Goal: Transaction & Acquisition: Purchase product/service

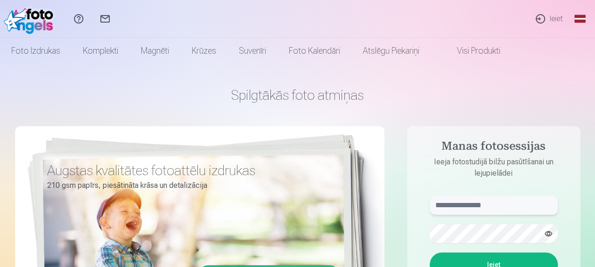
click at [445, 206] on input "text" at bounding box center [493, 205] width 128 height 19
paste input "**********"
click at [503, 258] on button "Ieiet" at bounding box center [493, 264] width 128 height 24
drag, startPoint x: 475, startPoint y: 206, endPoint x: 362, endPoint y: 189, distance: 113.3
click at [429, 203] on input "**********" at bounding box center [493, 205] width 128 height 19
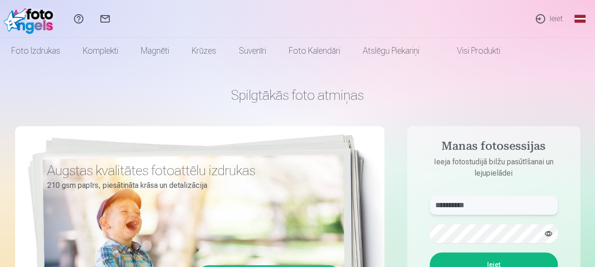
paste input "*"
type input "**********"
click at [0, 0] on p "Kaut kas ir noticis nepareizi. Mēģiniet vēlreiz." at bounding box center [0, 0] width 0 height 0
click at [429, 252] on button "Ieiet" at bounding box center [493, 264] width 128 height 24
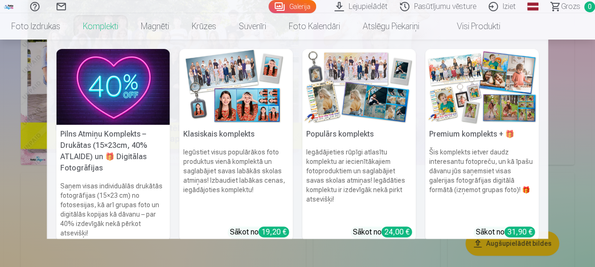
scroll to position [147, 0]
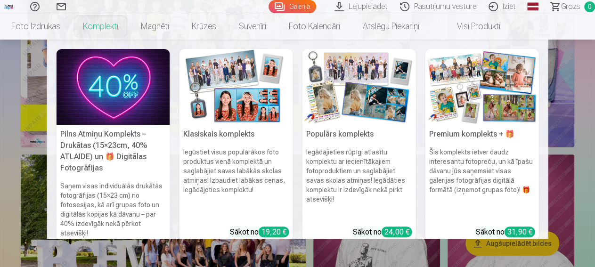
click at [236, 133] on h5 "Klasiskais komplekts" at bounding box center [235, 134] width 113 height 19
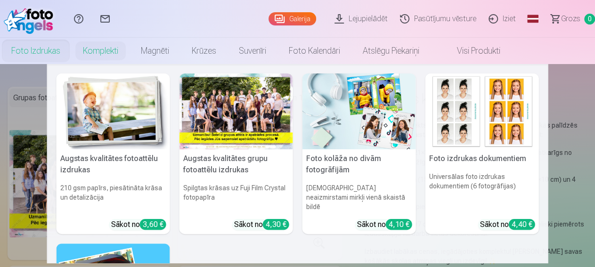
click at [72, 52] on link "Foto izdrukas" at bounding box center [36, 51] width 72 height 26
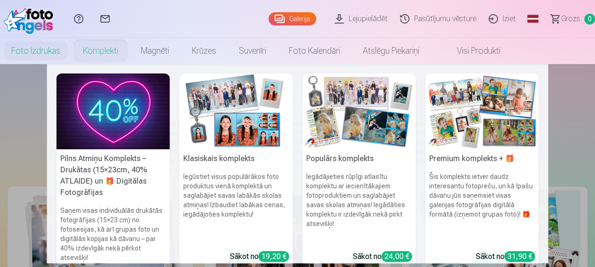
click at [338, 119] on img at bounding box center [358, 111] width 113 height 76
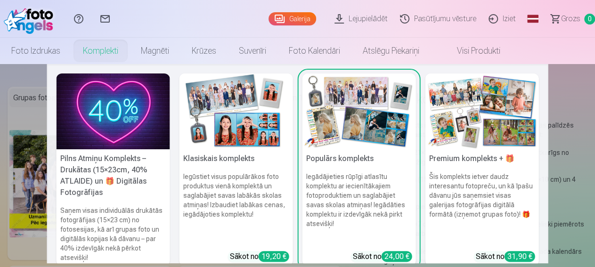
click at [239, 125] on img at bounding box center [235, 111] width 113 height 76
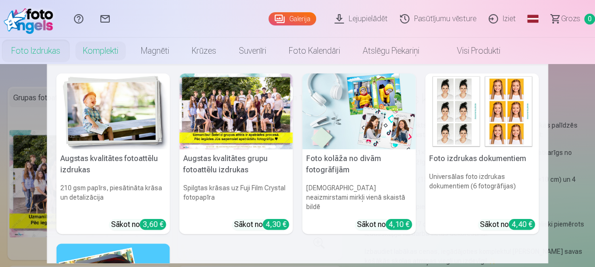
click at [235, 118] on div at bounding box center [235, 111] width 113 height 76
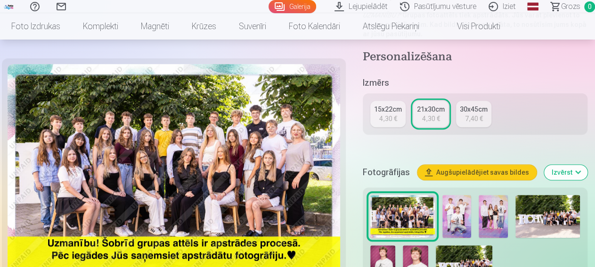
scroll to position [245, 0]
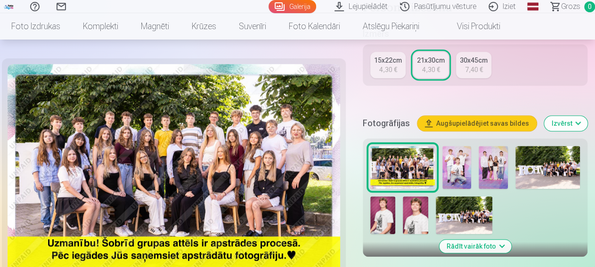
click at [459, 156] on img at bounding box center [456, 167] width 29 height 43
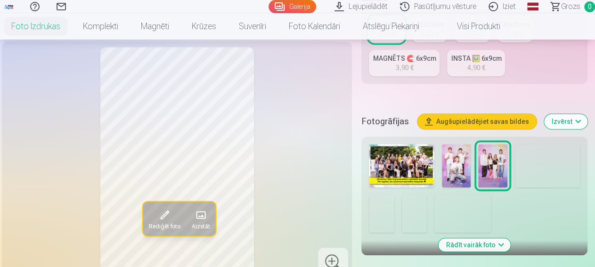
scroll to position [245, 0]
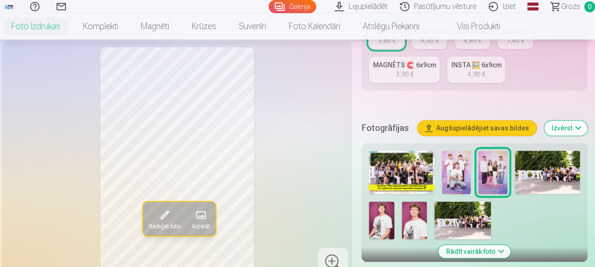
click at [477, 129] on button "Augšupielādējiet savas bildes" at bounding box center [476, 128] width 119 height 15
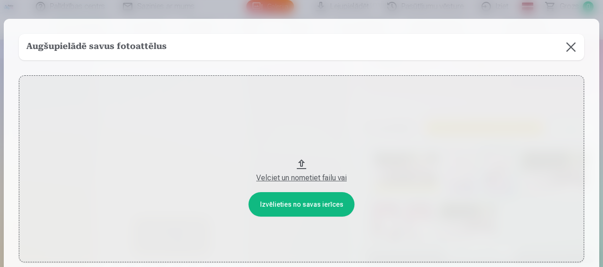
click at [559, 48] on button at bounding box center [570, 47] width 26 height 26
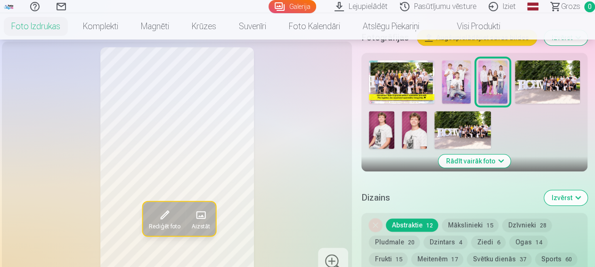
scroll to position [343, 0]
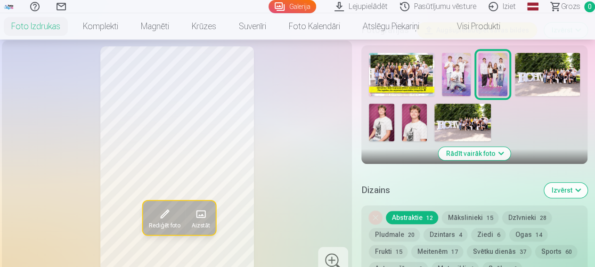
click at [493, 152] on button "Rādīt vairāk foto" at bounding box center [474, 153] width 72 height 13
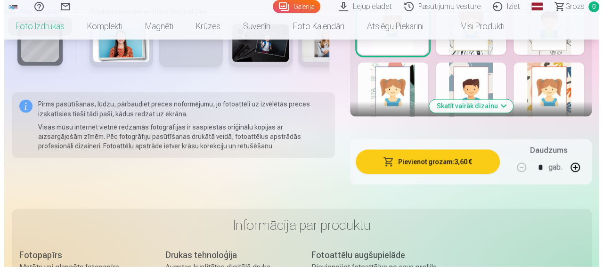
scroll to position [783, 0]
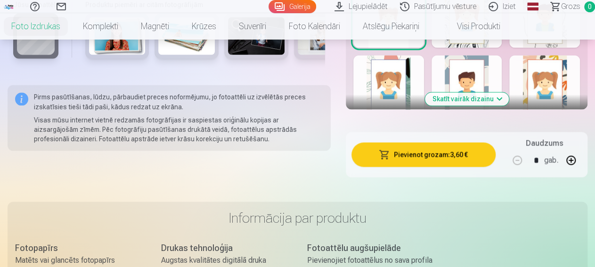
click at [455, 150] on button "Pievienot grozam : 3,60 €" at bounding box center [423, 154] width 144 height 24
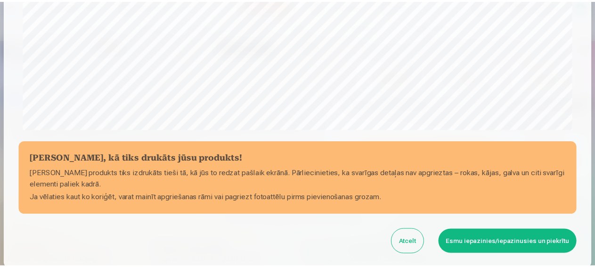
scroll to position [362, 0]
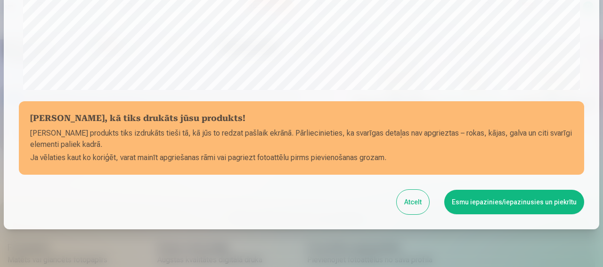
click at [404, 200] on button "Atcelt" at bounding box center [412, 202] width 32 height 24
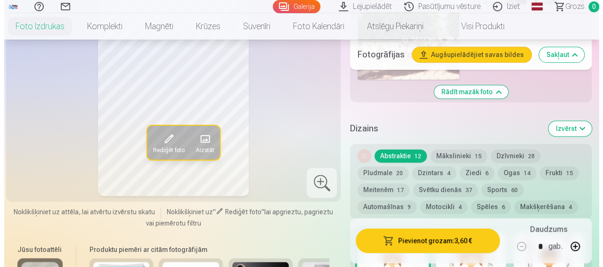
scroll to position [490, 0]
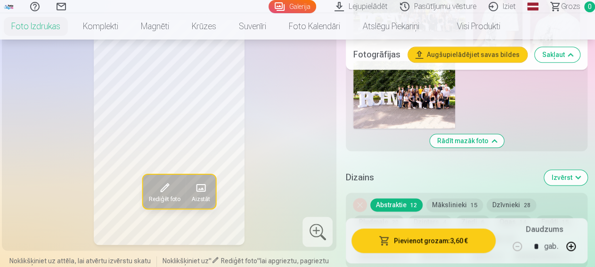
click at [166, 180] on button "Rediģēt foto" at bounding box center [164, 191] width 43 height 34
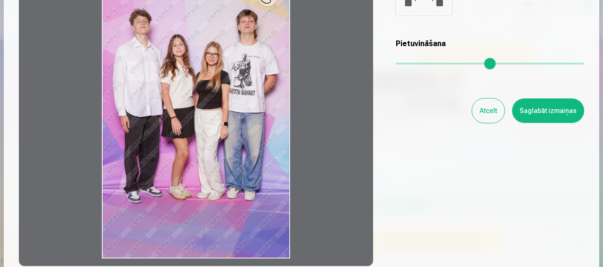
scroll to position [121, 0]
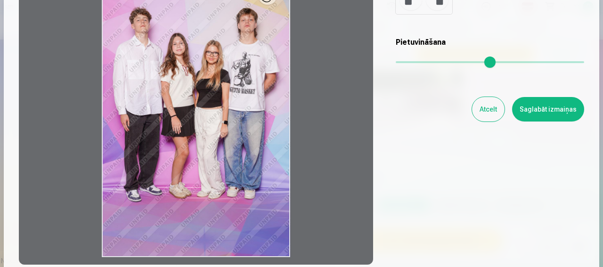
click at [176, 184] on div at bounding box center [196, 117] width 354 height 296
click at [194, 71] on div at bounding box center [196, 117] width 354 height 296
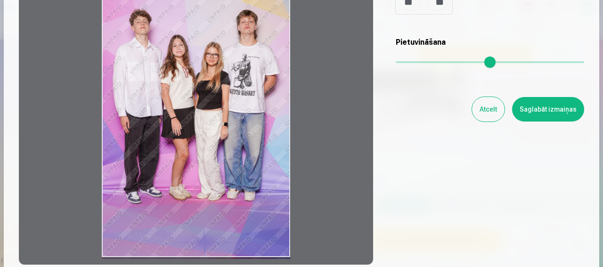
drag, startPoint x: 270, startPoint y: 4, endPoint x: 247, endPoint y: 61, distance: 61.3
click at [247, 61] on div at bounding box center [196, 117] width 354 height 296
click at [234, 81] on div at bounding box center [196, 117] width 354 height 296
click at [196, 82] on div at bounding box center [196, 117] width 354 height 296
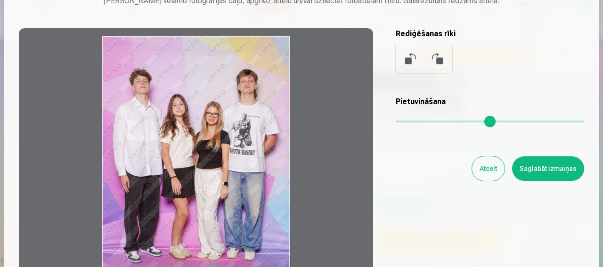
scroll to position [0, 0]
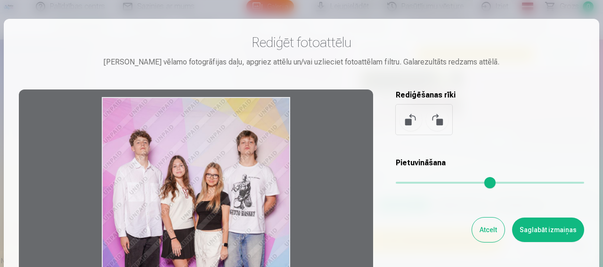
click at [432, 123] on button at bounding box center [437, 119] width 23 height 23
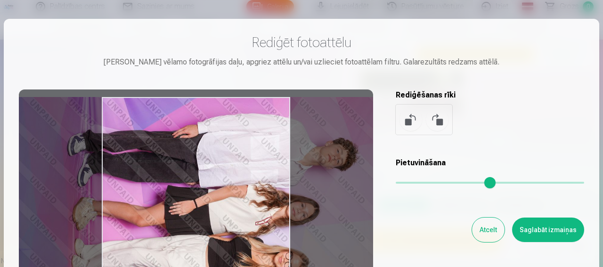
click at [403, 123] on button at bounding box center [410, 119] width 23 height 23
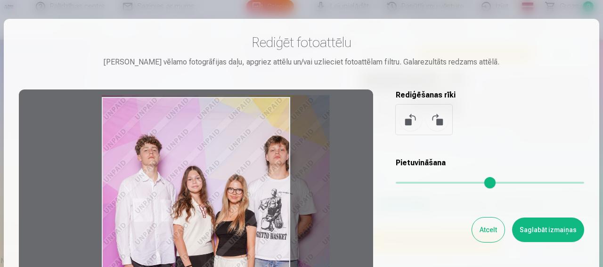
type input "*"
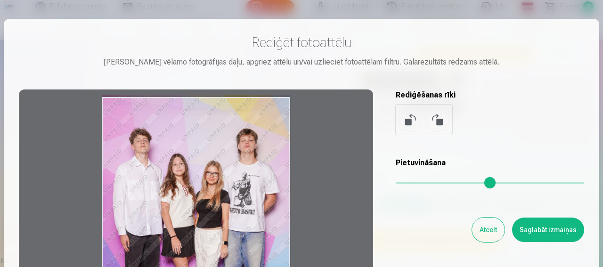
drag, startPoint x: 389, startPoint y: 183, endPoint x: 378, endPoint y: 180, distance: 11.2
click at [395, 182] on input "range" at bounding box center [489, 183] width 188 height 2
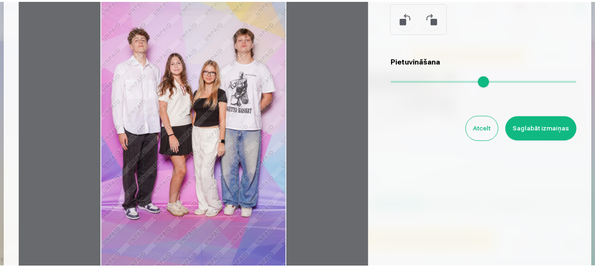
scroll to position [60, 0]
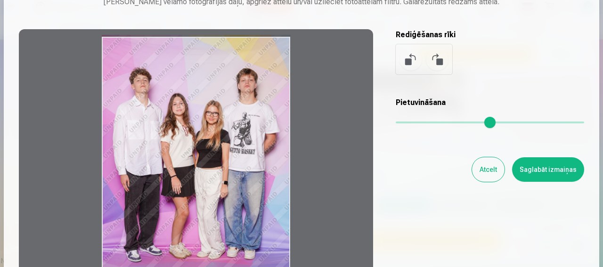
click at [538, 173] on button "Saglabāt izmaiņas" at bounding box center [548, 169] width 72 height 24
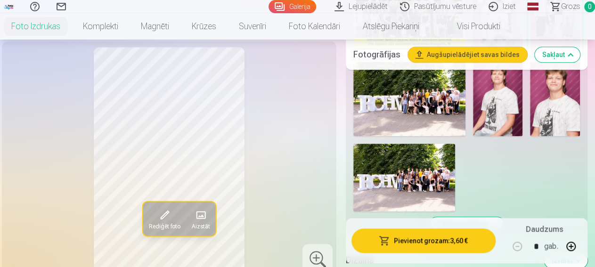
scroll to position [392, 0]
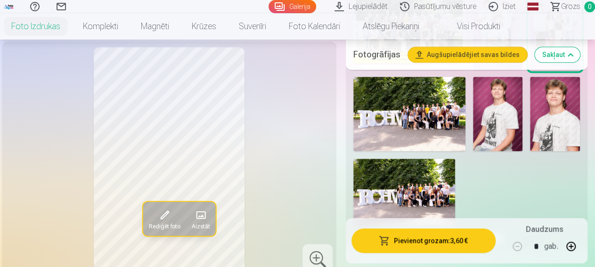
click at [513, 113] on img at bounding box center [498, 114] width 50 height 75
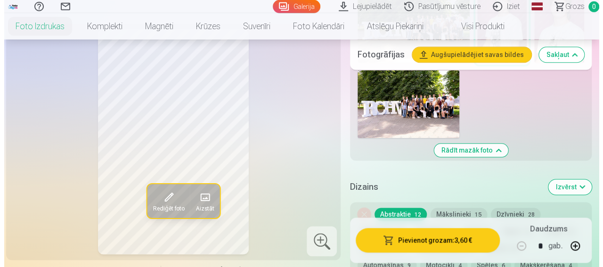
scroll to position [490, 0]
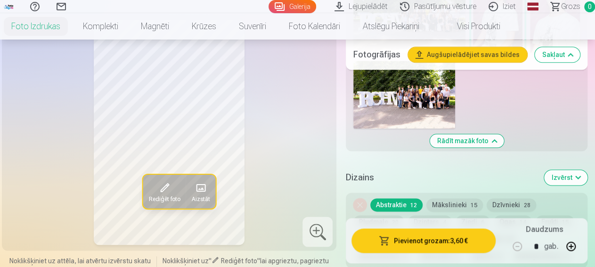
click at [442, 239] on button "Pievienot grozam : 3,60 €" at bounding box center [423, 240] width 144 height 24
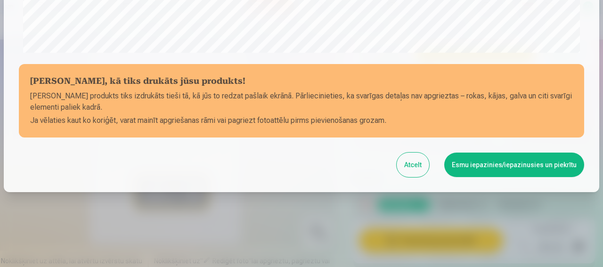
scroll to position [399, 0]
click at [463, 167] on button "Esmu iepazinies/iepazinusies un piekrītu" at bounding box center [514, 164] width 140 height 24
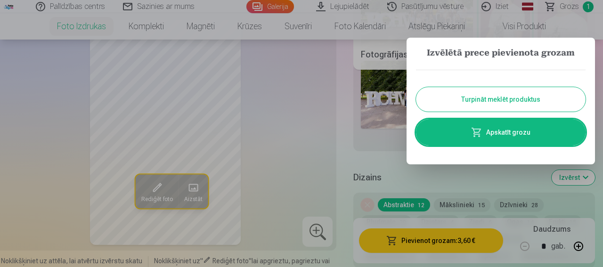
scroll to position [0, 0]
click at [511, 134] on link "Apskatīt grozu" at bounding box center [500, 132] width 169 height 26
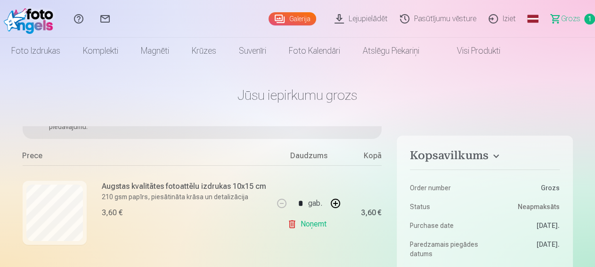
click at [274, 19] on link "Galerija" at bounding box center [292, 18] width 48 height 13
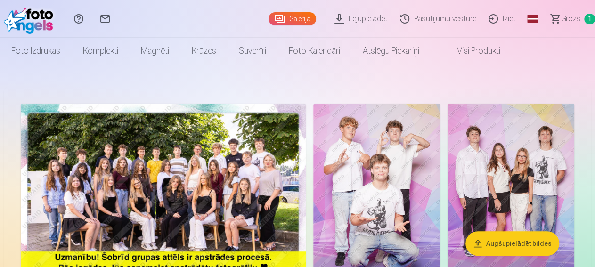
click at [440, 196] on img at bounding box center [376, 199] width 127 height 190
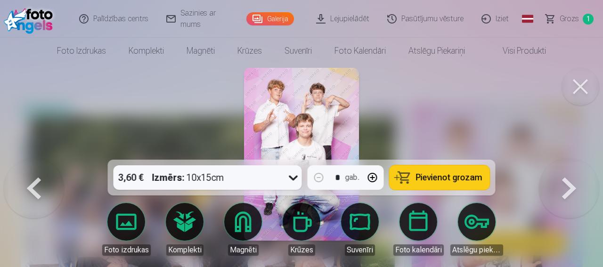
click at [450, 179] on span "Pievienot grozam" at bounding box center [449, 177] width 66 height 8
click at [272, 17] on link "Galerija" at bounding box center [270, 18] width 48 height 13
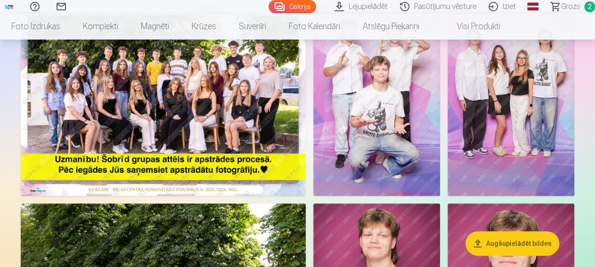
scroll to position [121, 0]
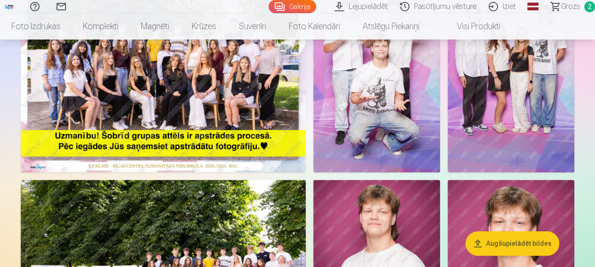
click at [285, 98] on img at bounding box center [163, 77] width 285 height 190
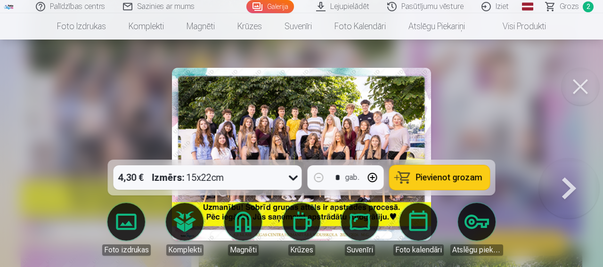
click at [439, 178] on span "Pievienot grozam" at bounding box center [449, 177] width 66 height 8
click at [256, 7] on link "Galerija" at bounding box center [270, 6] width 48 height 13
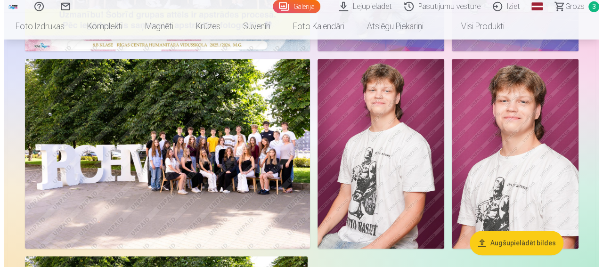
scroll to position [294, 0]
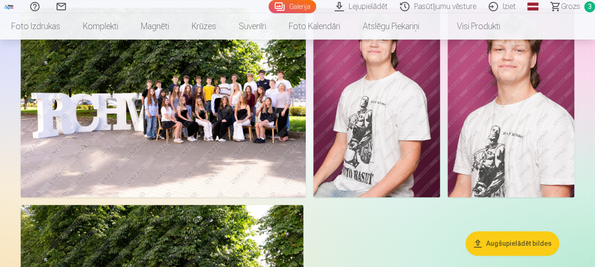
click at [189, 147] on div at bounding box center [297, 101] width 561 height 591
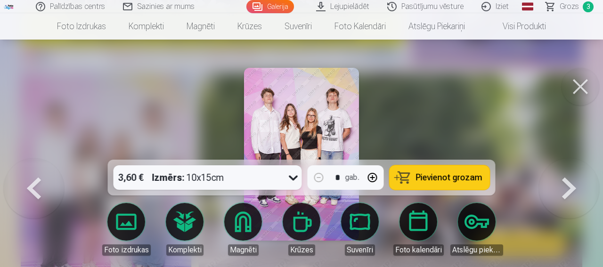
click at [452, 179] on span "Pievienot grozam" at bounding box center [449, 177] width 66 height 8
click at [560, 6] on link "Grozs 4" at bounding box center [570, 6] width 66 height 13
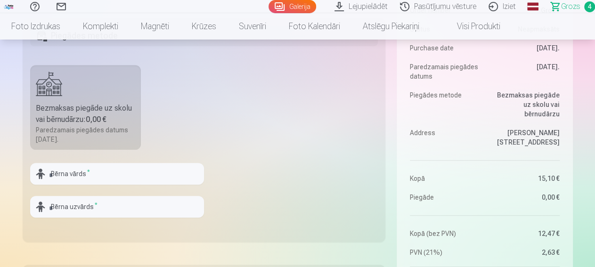
scroll to position [284, 0]
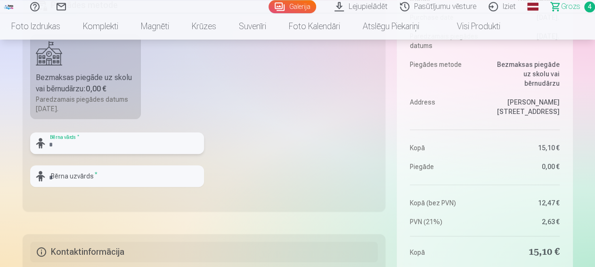
click at [63, 142] on input "text" at bounding box center [117, 143] width 174 height 22
type input "*****"
click at [77, 174] on input "text" at bounding box center [117, 176] width 174 height 22
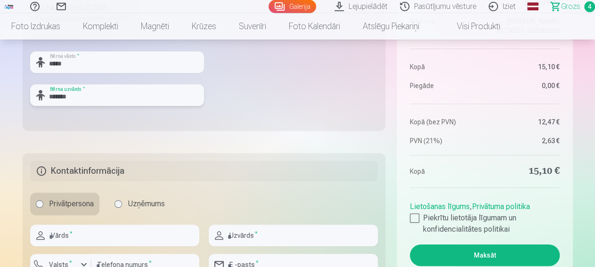
scroll to position [431, 0]
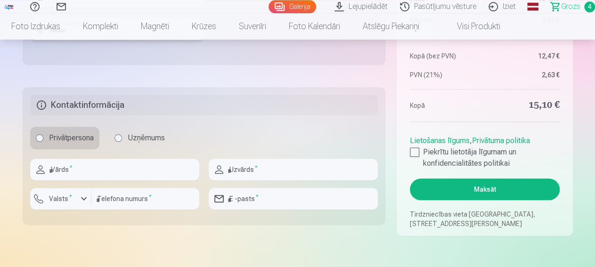
type input "*******"
click at [72, 172] on input "text" at bounding box center [114, 170] width 169 height 22
type input "*****"
click at [251, 171] on input "text" at bounding box center [293, 170] width 169 height 22
type input "*******"
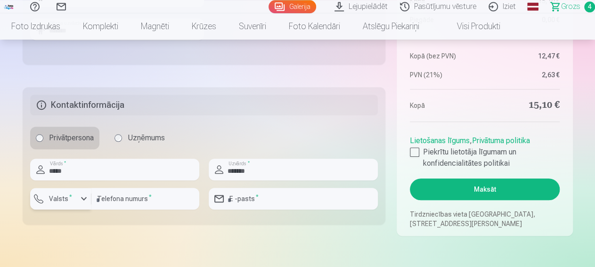
click at [84, 198] on div "button" at bounding box center [83, 198] width 11 height 11
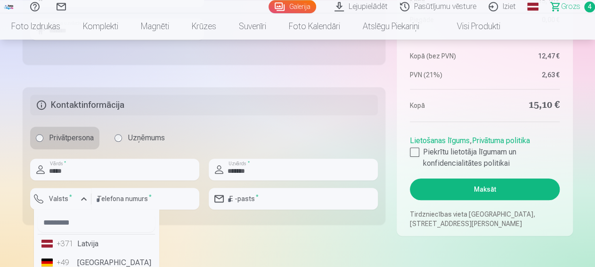
click at [86, 247] on li "+371 Latvija" at bounding box center [96, 243] width 117 height 19
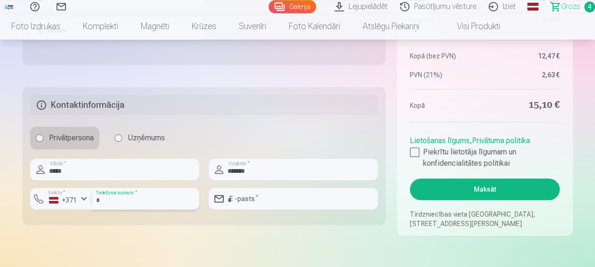
click at [114, 196] on input "number" at bounding box center [145, 199] width 108 height 22
type input "********"
click at [245, 195] on input "email" at bounding box center [293, 199] width 169 height 22
type input "**********"
click at [417, 153] on div at bounding box center [414, 151] width 9 height 9
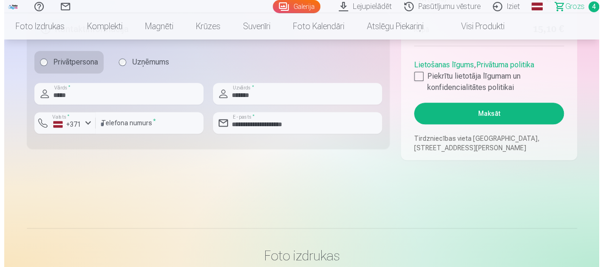
scroll to position [528, 0]
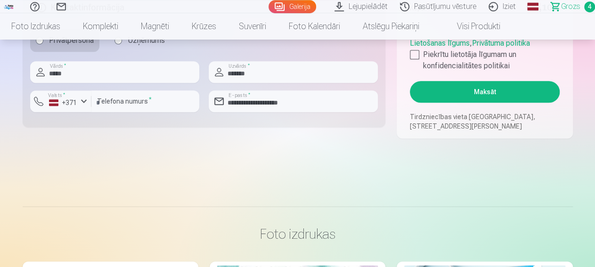
click at [478, 94] on button "Maksāt" at bounding box center [484, 92] width 149 height 22
